Goal: Transaction & Acquisition: Obtain resource

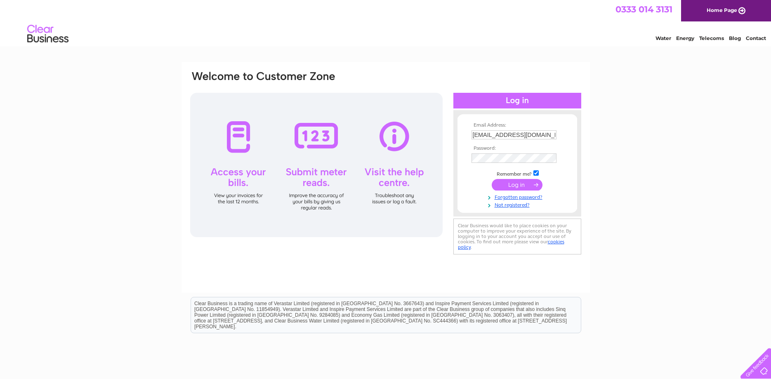
click at [505, 187] on input "submit" at bounding box center [517, 185] width 51 height 12
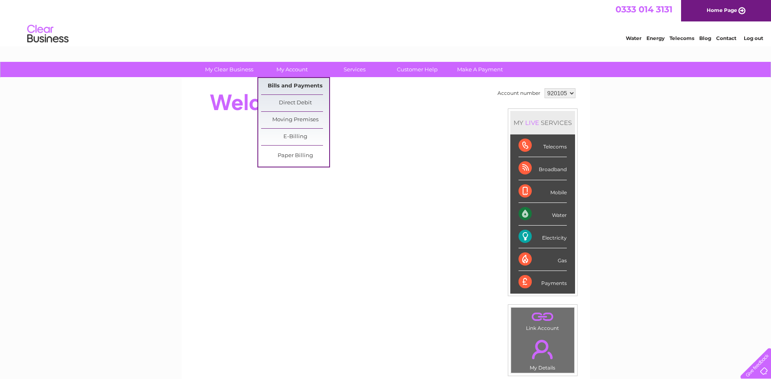
click at [302, 86] on link "Bills and Payments" at bounding box center [295, 86] width 68 height 16
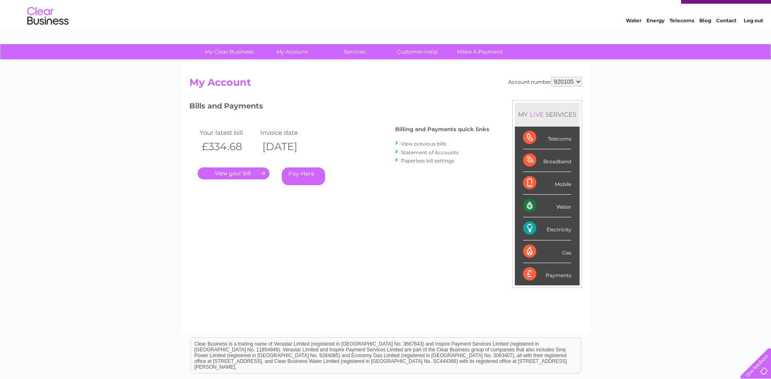
scroll to position [56, 0]
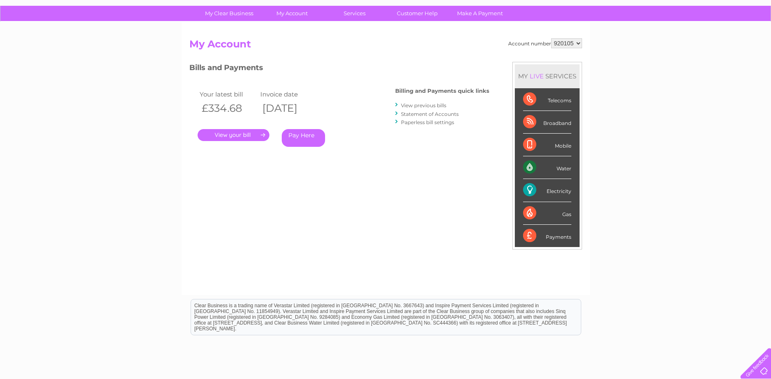
click at [421, 113] on link "Statement of Accounts" at bounding box center [430, 114] width 58 height 6
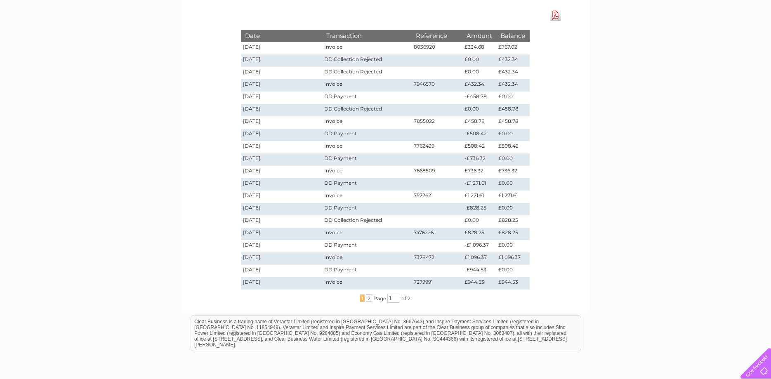
scroll to position [126, 0]
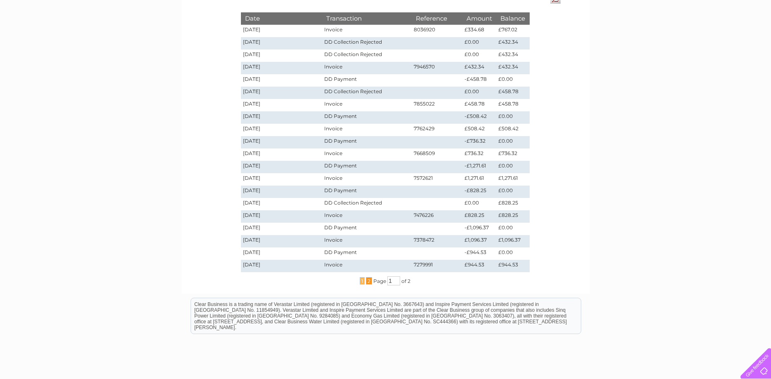
click at [370, 282] on span "2" at bounding box center [369, 280] width 6 height 7
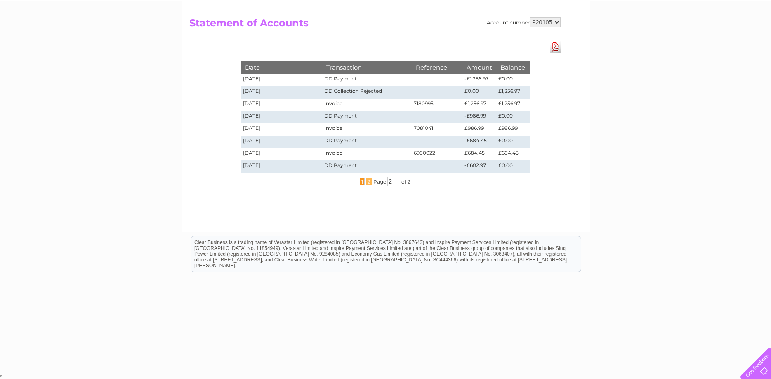
click at [363, 180] on span "1" at bounding box center [362, 181] width 5 height 7
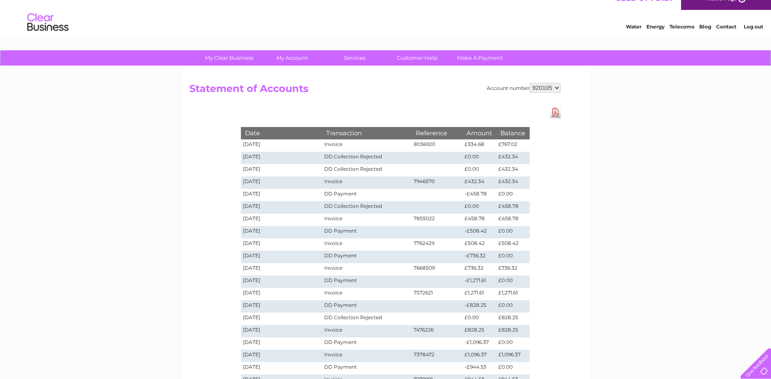
scroll to position [0, 0]
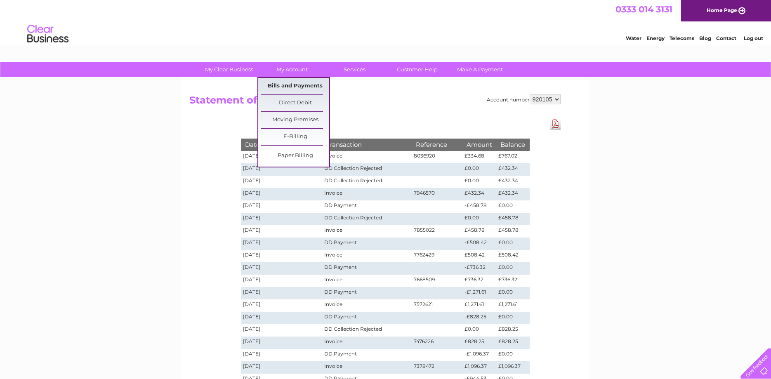
click at [269, 90] on link "Bills and Payments" at bounding box center [295, 86] width 68 height 16
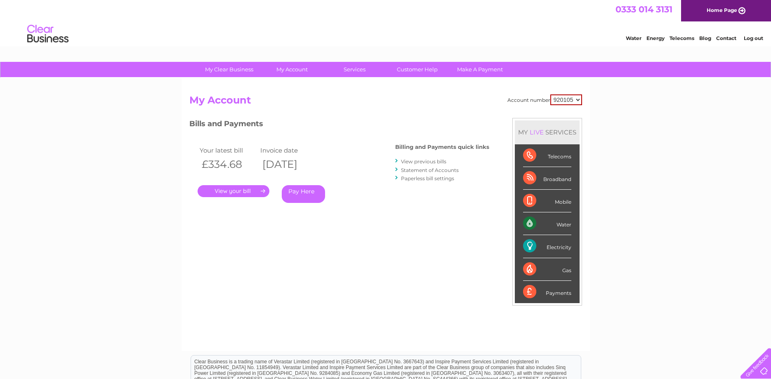
click at [225, 197] on link "." at bounding box center [234, 191] width 72 height 12
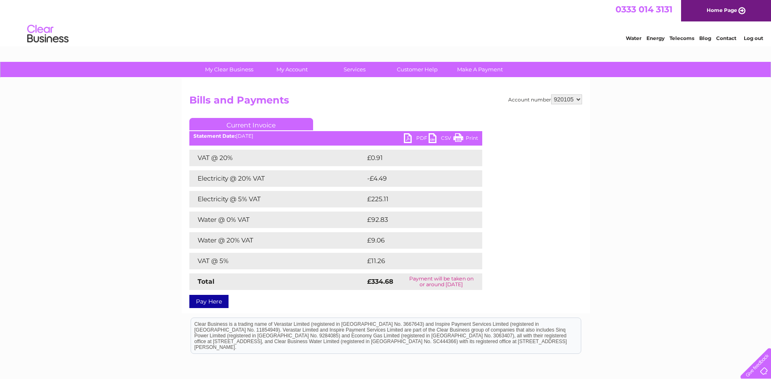
click at [411, 136] on link "PDF" at bounding box center [416, 139] width 25 height 12
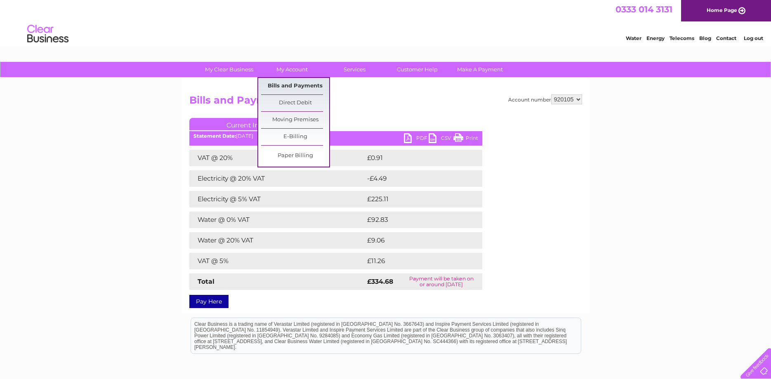
click at [282, 89] on link "Bills and Payments" at bounding box center [295, 86] width 68 height 16
click at [300, 80] on link "Bills and Payments" at bounding box center [295, 86] width 68 height 16
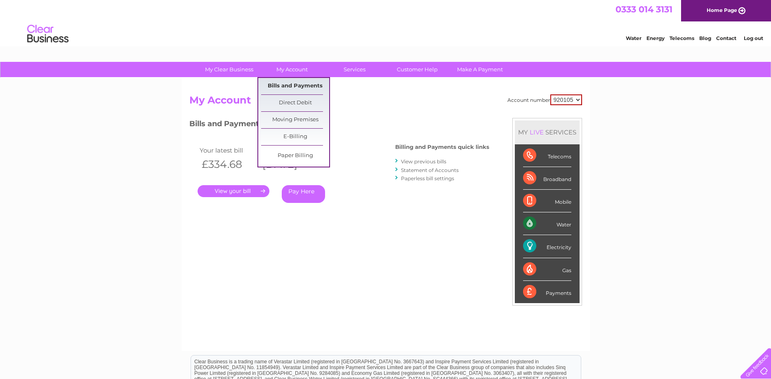
click at [289, 92] on link "Bills and Payments" at bounding box center [295, 86] width 68 height 16
click at [288, 93] on link "Bills and Payments" at bounding box center [295, 86] width 68 height 16
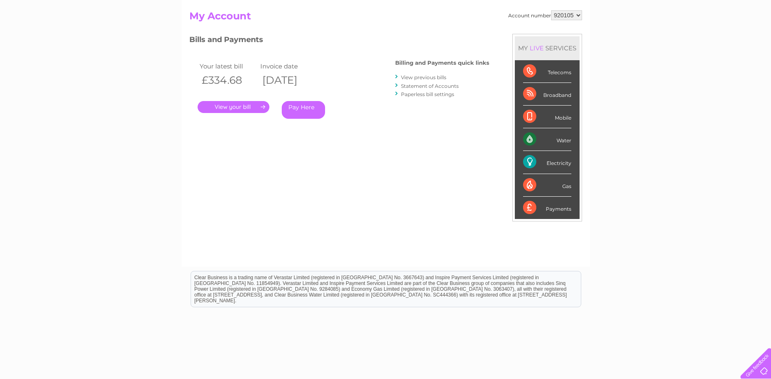
scroll to position [14, 0]
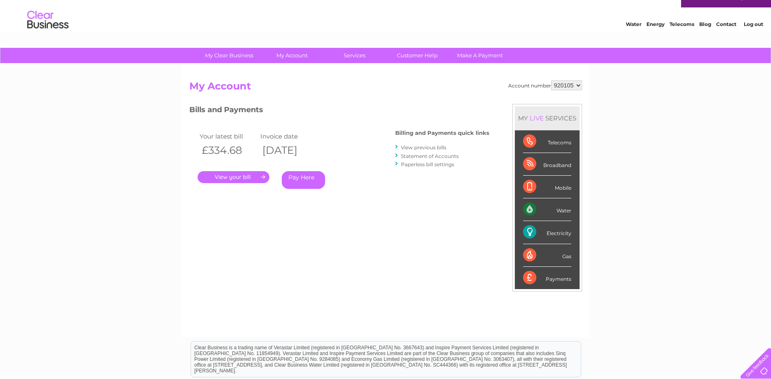
click at [428, 159] on link "Statement of Accounts" at bounding box center [430, 156] width 58 height 6
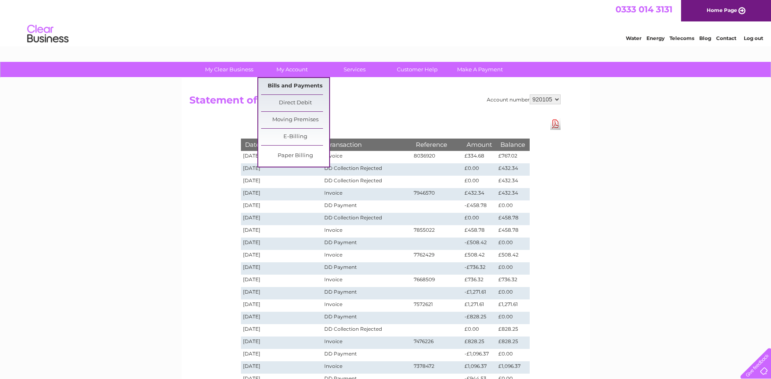
click at [298, 82] on link "Bills and Payments" at bounding box center [295, 86] width 68 height 16
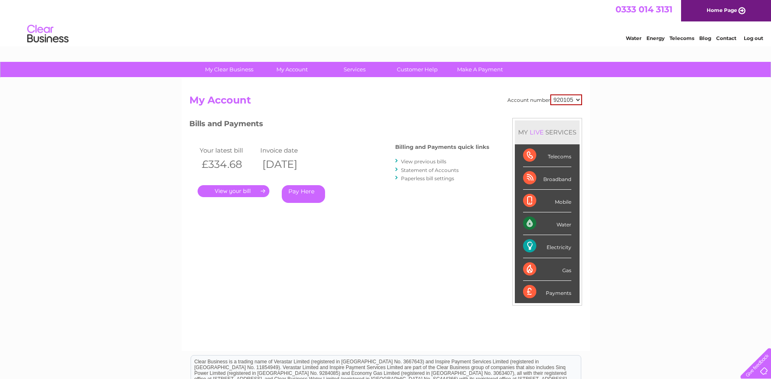
click at [411, 162] on link "View previous bills" at bounding box center [423, 161] width 45 height 6
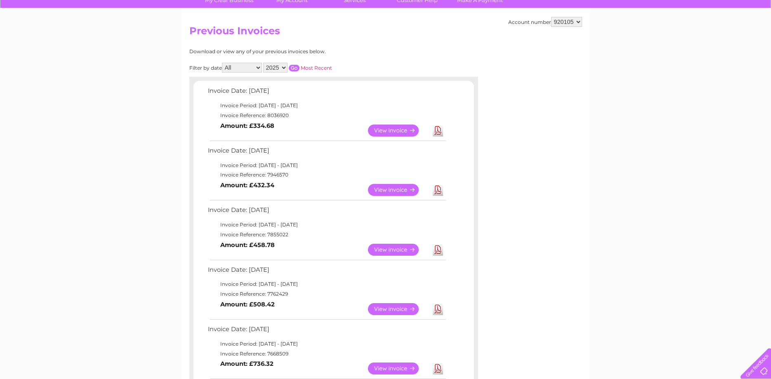
scroll to position [56, 0]
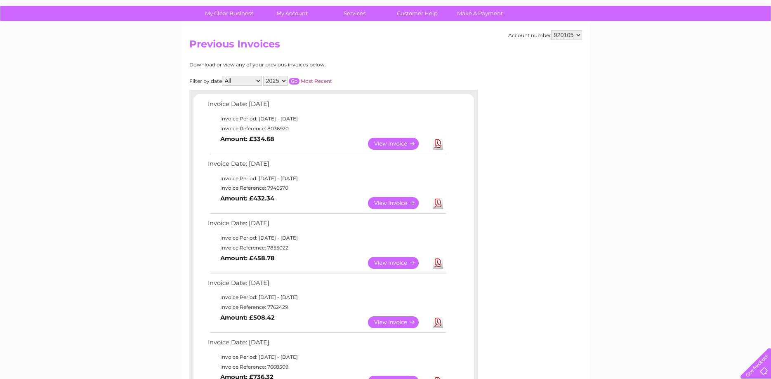
click at [387, 206] on link "View" at bounding box center [398, 203] width 61 height 12
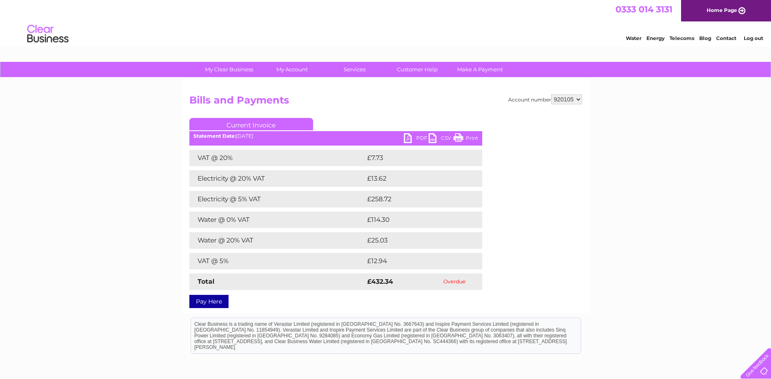
click at [414, 137] on link "PDF" at bounding box center [416, 139] width 25 height 12
